Goal: Find specific page/section: Find specific page/section

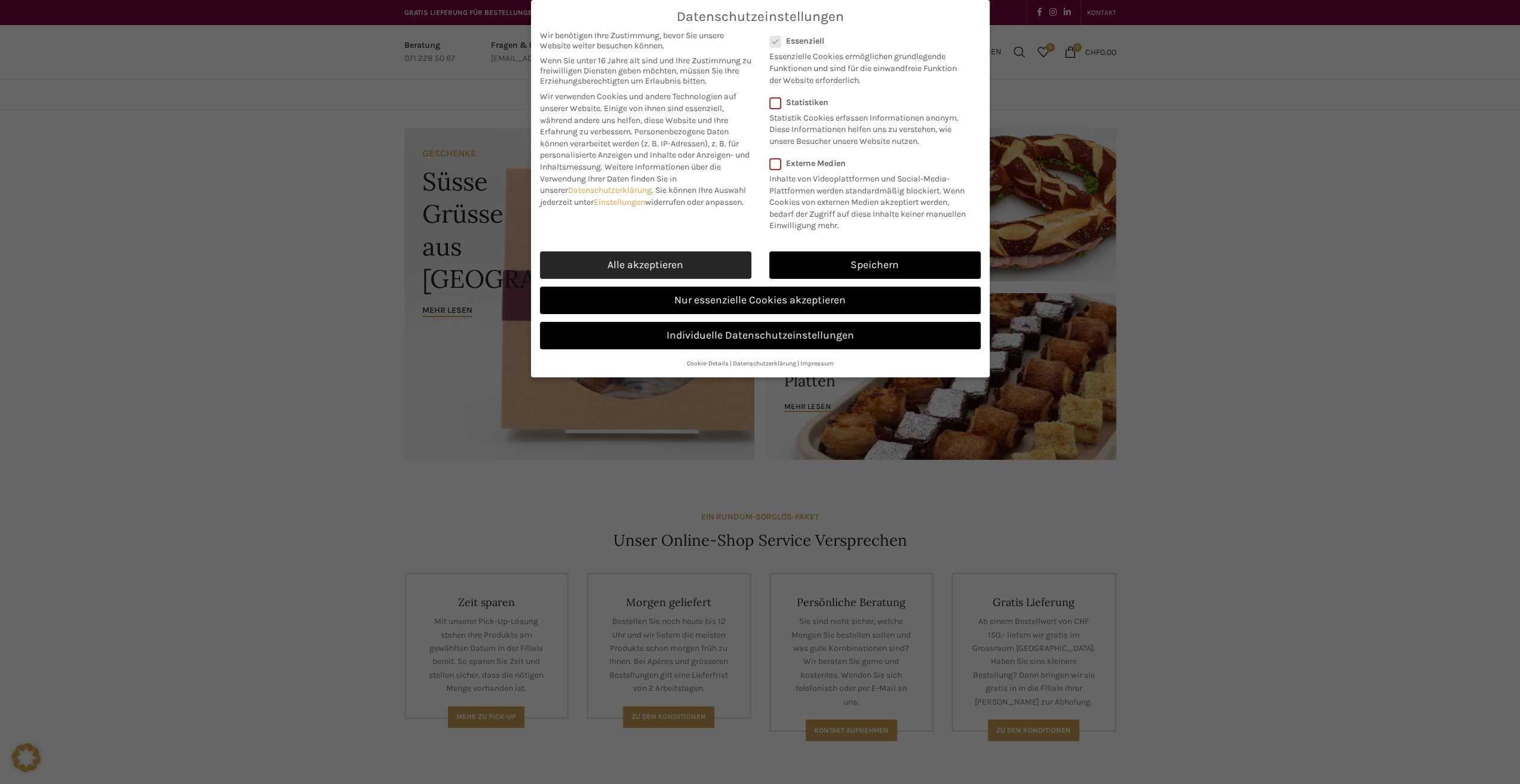
click at [696, 265] on link "Alle akzeptieren" at bounding box center [645, 265] width 212 height 27
checkbox input "true"
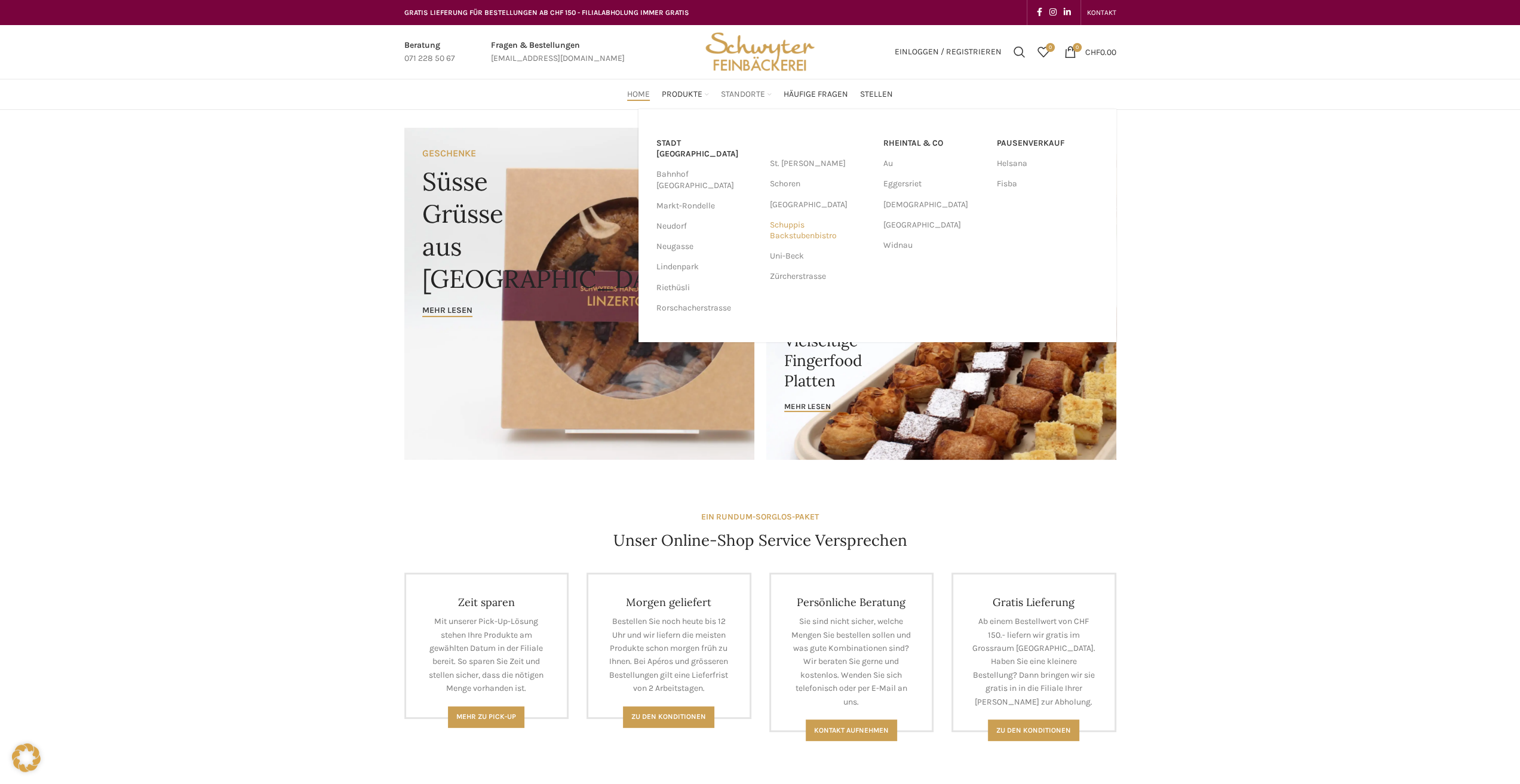
click at [796, 232] on link "Schuppis Backstubenbistro" at bounding box center [821, 231] width 102 height 31
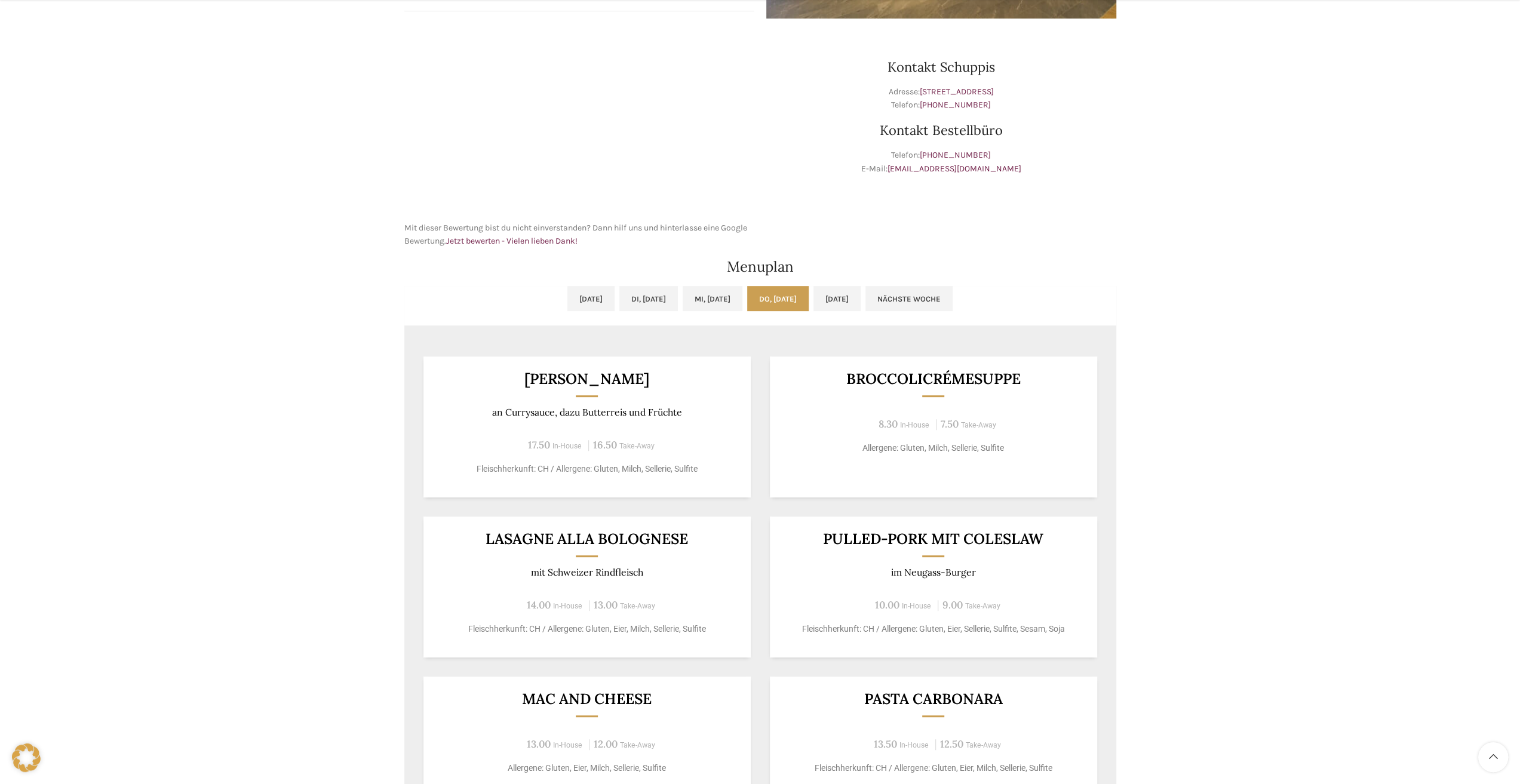
scroll to position [358, 0]
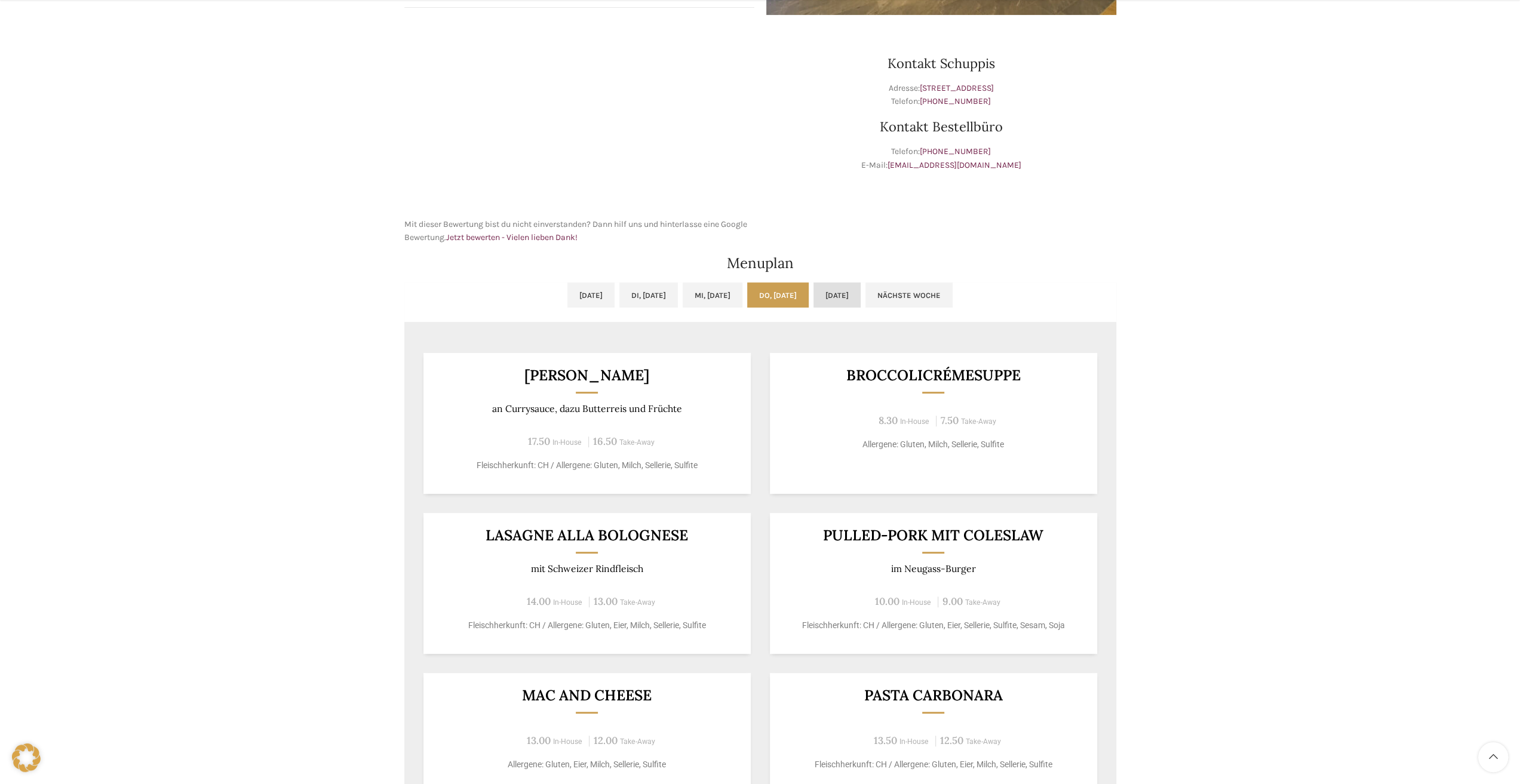
click at [852, 297] on link "[DATE]" at bounding box center [837, 295] width 47 height 25
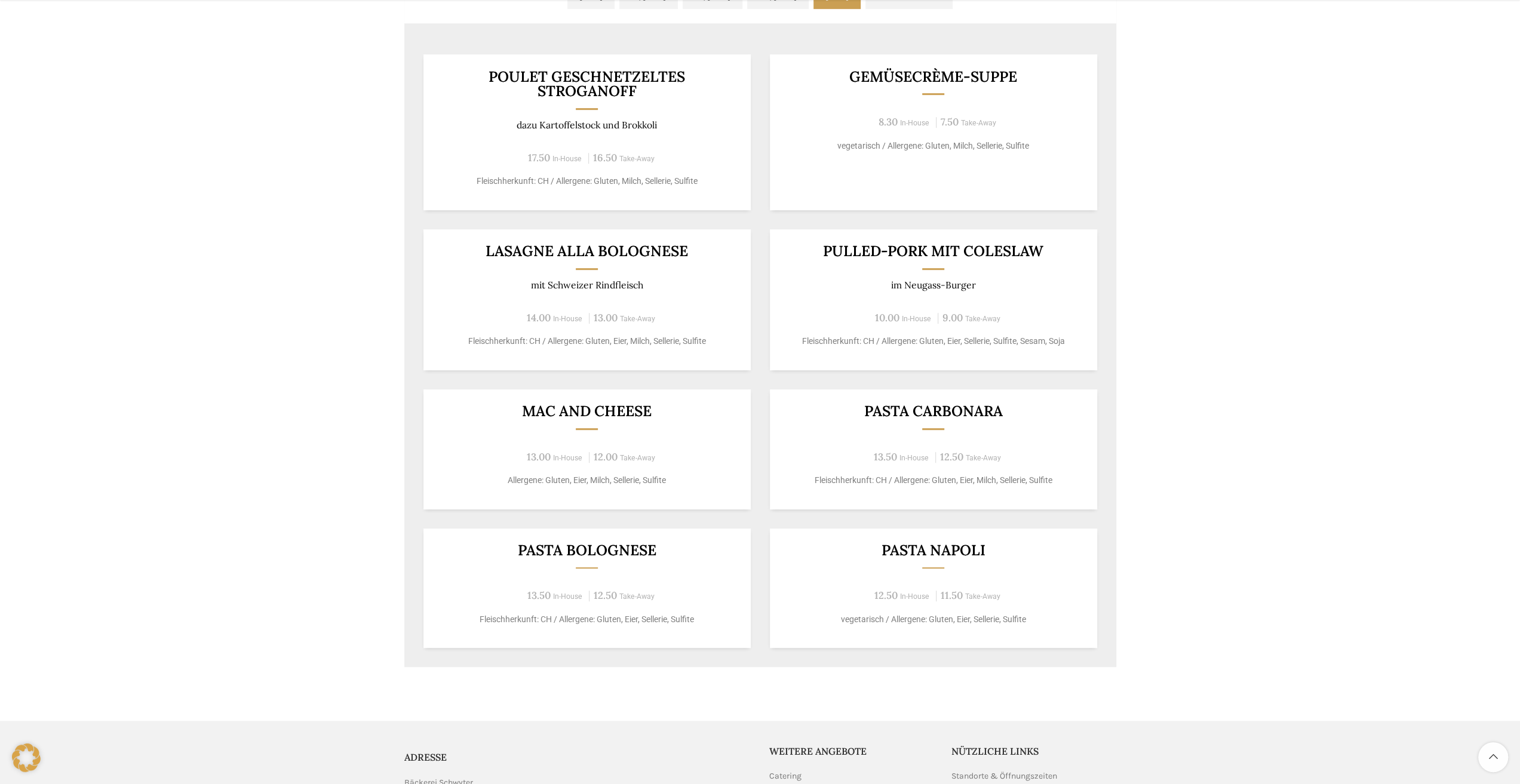
scroll to position [597, 0]
